Goal: Task Accomplishment & Management: Manage account settings

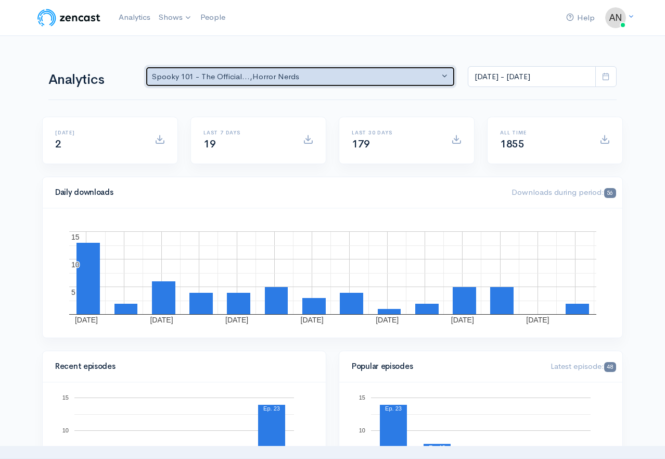
click at [261, 79] on div "Spooky 101 - The Official... , Horror Nerds" at bounding box center [295, 77] width 287 height 12
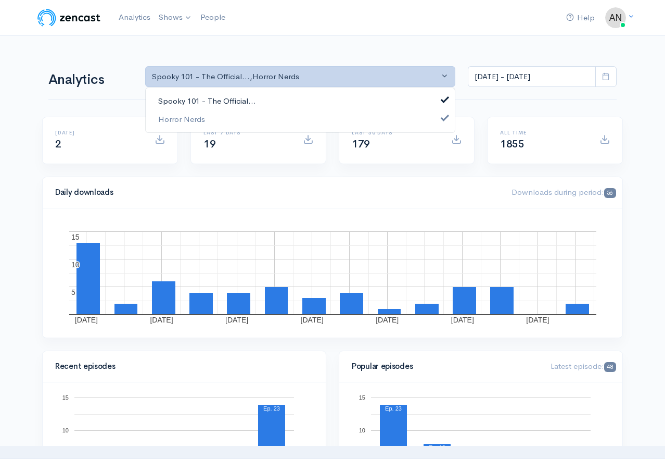
click at [259, 101] on link "Spooky 101 - The Official..." at bounding box center [300, 101] width 309 height 18
select select "14706"
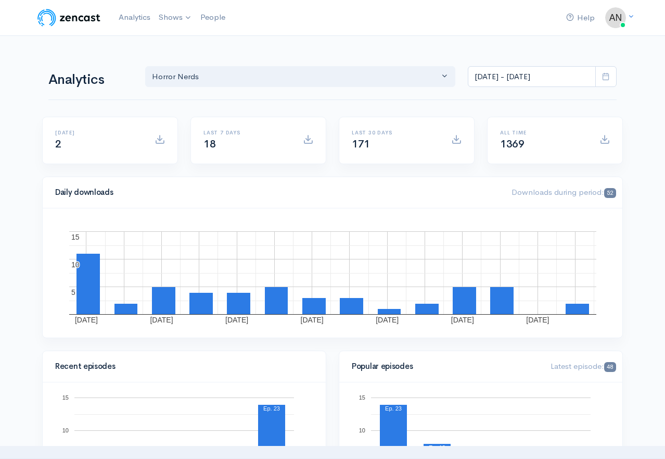
click at [606, 80] on icon at bounding box center [606, 76] width 8 height 8
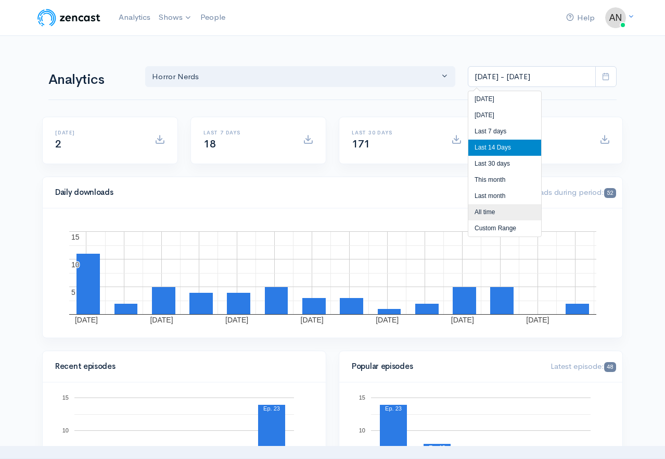
click at [513, 211] on li "All time" at bounding box center [505, 212] width 73 height 16
type input "[DATE] - [DATE]"
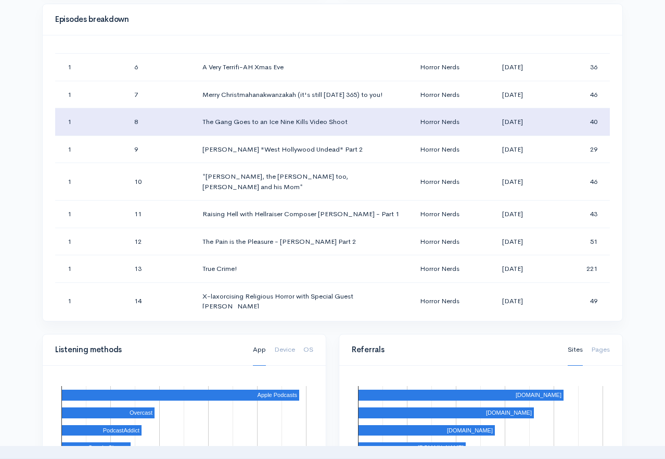
scroll to position [156, 0]
click at [298, 124] on td "The Gang Goes to an Ice Nine Kills Video Shoot" at bounding box center [303, 122] width 218 height 28
click at [558, 123] on td "40" at bounding box center [580, 122] width 60 height 28
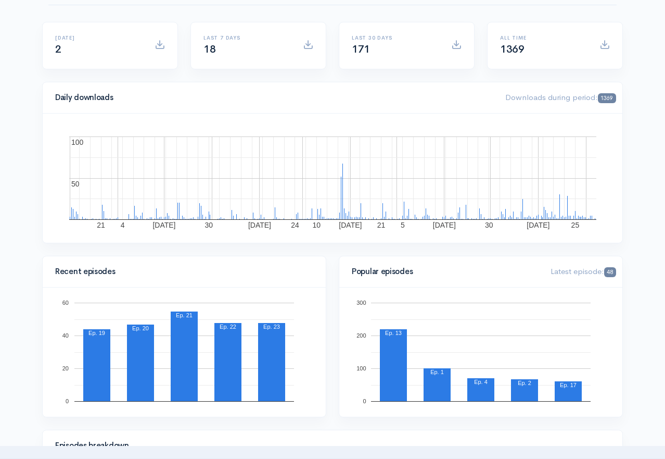
scroll to position [0, 0]
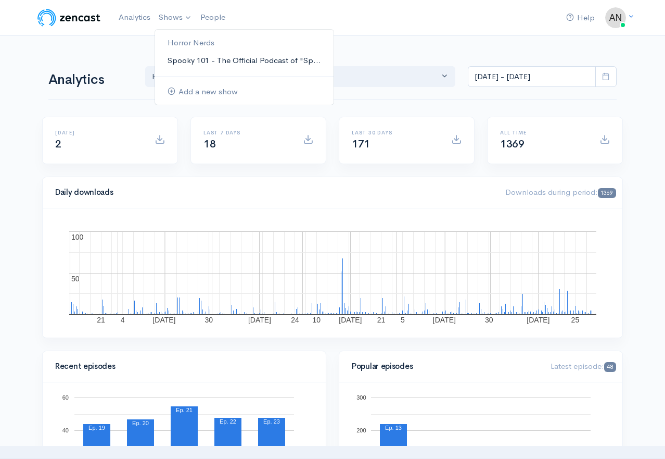
click at [194, 62] on link "Spooky 101 - The Official Podcast of "Sp..." at bounding box center [244, 61] width 179 height 18
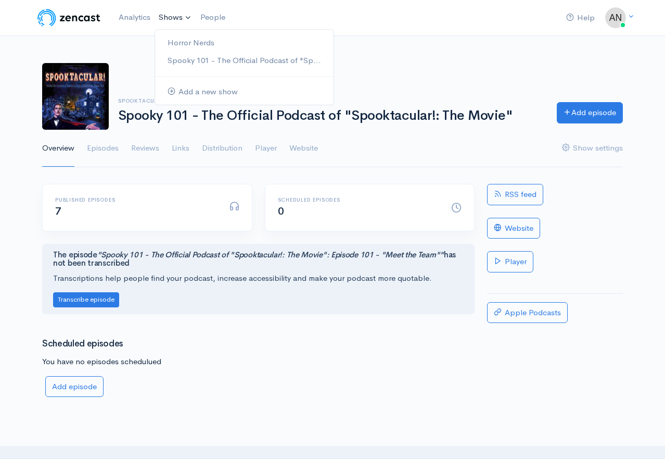
click at [172, 17] on link "Shows" at bounding box center [176, 17] width 42 height 23
click at [179, 45] on link "Horror Nerds" at bounding box center [244, 43] width 179 height 18
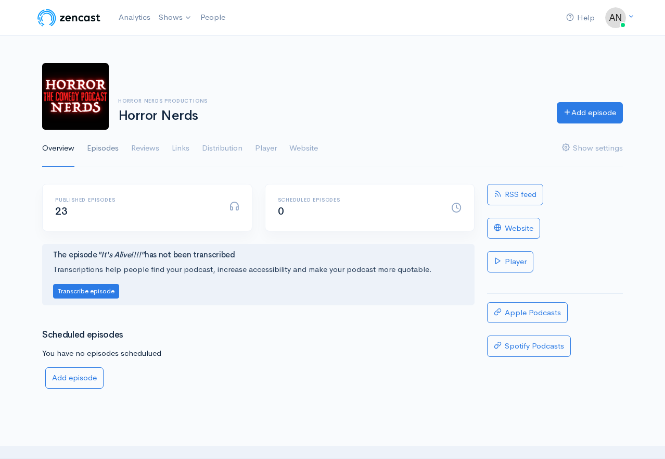
click at [110, 152] on link "Episodes" at bounding box center [103, 148] width 32 height 37
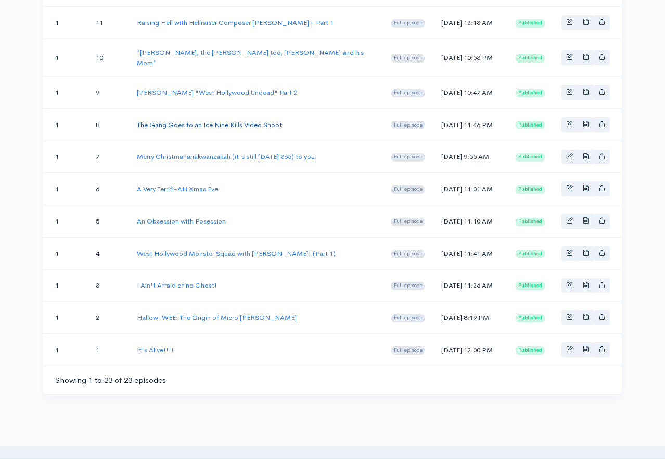
click at [255, 129] on link "The Gang Goes to an Ice Nine Kills Video Shoot" at bounding box center [209, 124] width 145 height 9
